Goal: Consume media (video, audio)

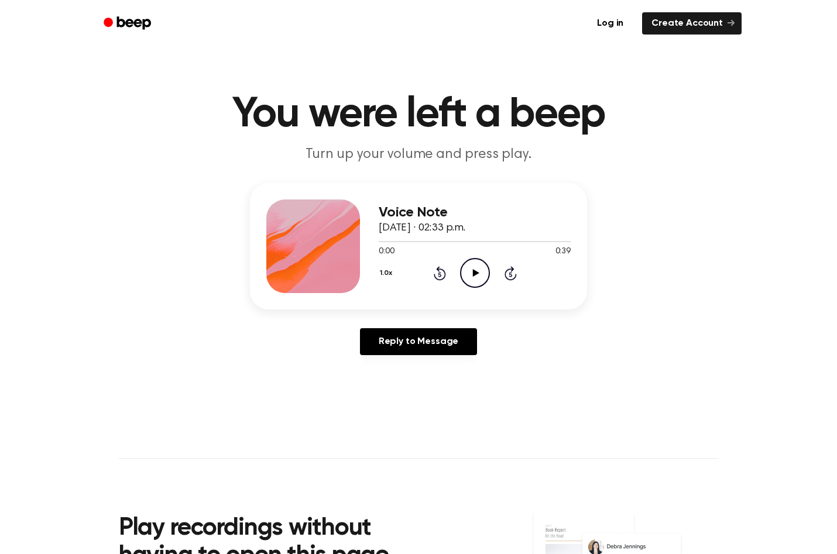
click at [478, 275] on icon "Play Audio" at bounding box center [475, 273] width 30 height 30
click at [477, 276] on icon "Play Audio" at bounding box center [475, 273] width 30 height 30
click at [481, 279] on icon "Play Audio" at bounding box center [475, 273] width 30 height 30
click at [471, 274] on icon "Play Audio" at bounding box center [475, 273] width 30 height 30
